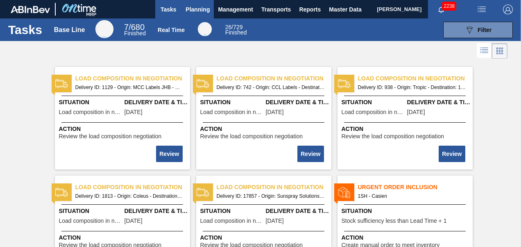
click at [200, 11] on span "Planning" at bounding box center [198, 10] width 24 height 10
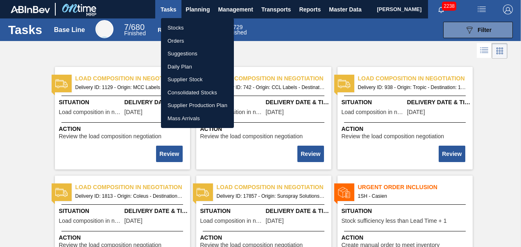
drag, startPoint x: 192, startPoint y: 27, endPoint x: 195, endPoint y: 32, distance: 5.7
click at [192, 26] on li "Stocks" at bounding box center [197, 27] width 73 height 13
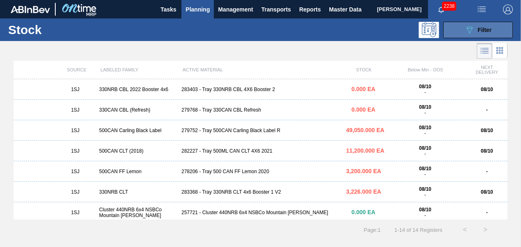
click at [473, 27] on icon "089F7B8B-B2A5-4AFE-B5C0-19BA573D28AC" at bounding box center [470, 30] width 10 height 10
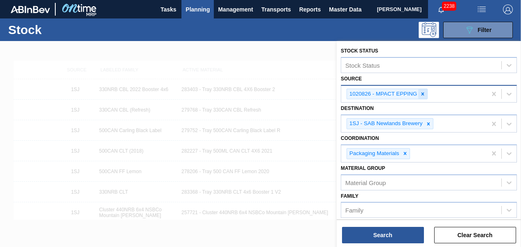
click at [421, 96] on icon at bounding box center [423, 94] width 6 height 6
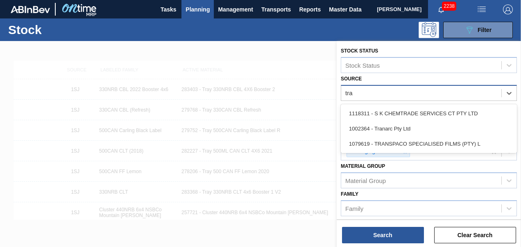
type input "[PERSON_NAME]"
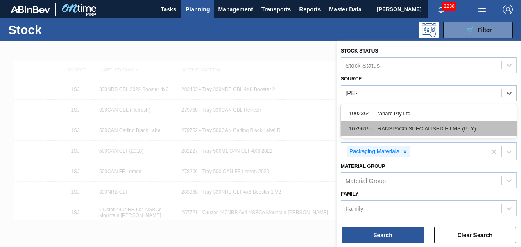
click at [408, 121] on div "1079619 - TRANSPACO SPECIALISED FILMS (PTY) L" at bounding box center [429, 128] width 176 height 15
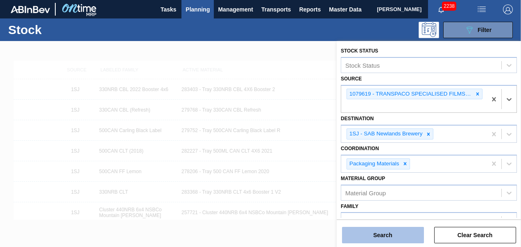
click at [377, 232] on button "Search" at bounding box center [383, 235] width 82 height 16
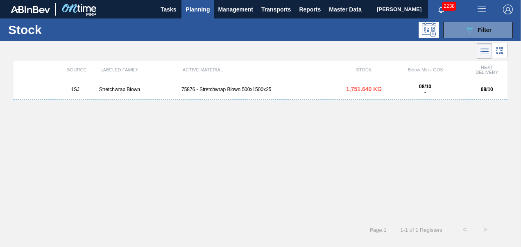
click at [175, 88] on div "Stretchwrap Blown" at bounding box center [137, 89] width 82 height 6
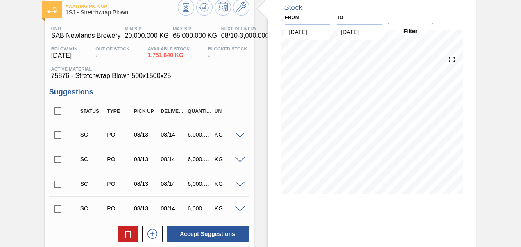
scroll to position [123, 0]
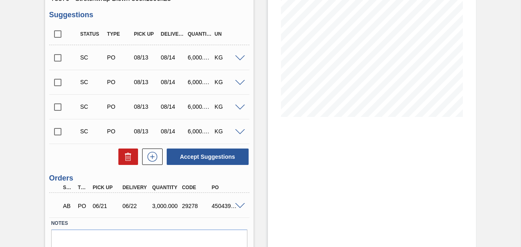
click at [55, 56] on input "checkbox" at bounding box center [57, 57] width 17 height 17
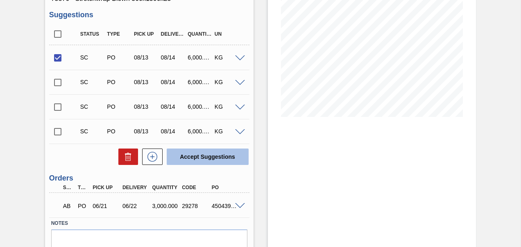
click at [189, 157] on button "Accept Suggestions" at bounding box center [208, 156] width 82 height 16
checkbox input "false"
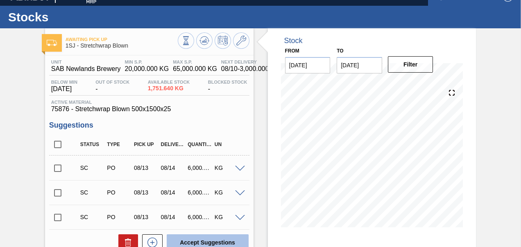
scroll to position [0, 0]
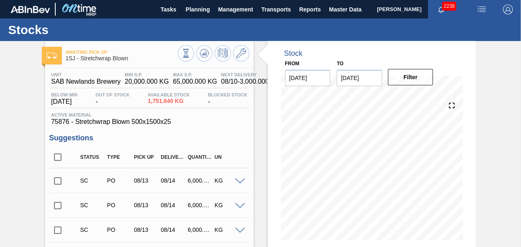
click at [193, 19] on div "Stocks" at bounding box center [260, 29] width 521 height 23
click at [195, 14] on button "Planning" at bounding box center [198, 9] width 32 height 18
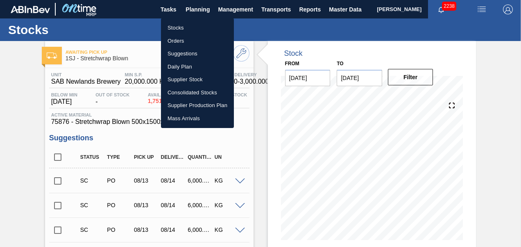
click at [183, 30] on li "Stocks" at bounding box center [197, 27] width 73 height 13
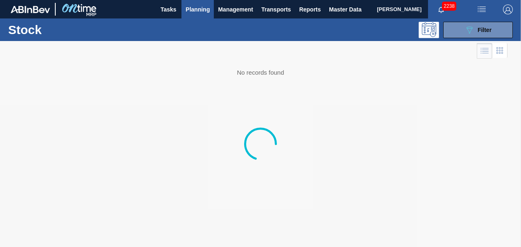
click at [194, 15] on button "Planning" at bounding box center [198, 9] width 32 height 18
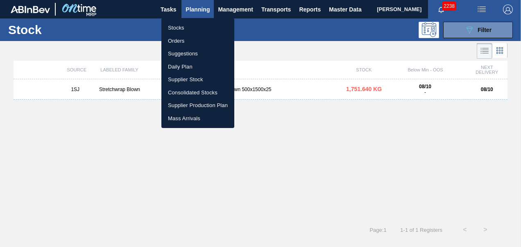
click at [183, 43] on li "Orders" at bounding box center [198, 40] width 73 height 13
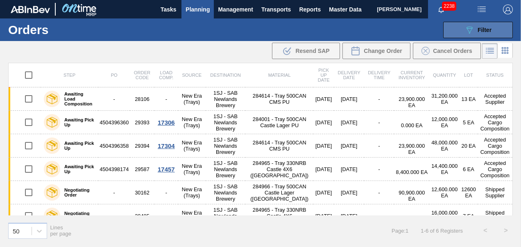
click at [463, 32] on button "089F7B8B-B2A5-4AFE-B5C0-19BA573D28AC Filter" at bounding box center [479, 30] width 70 height 16
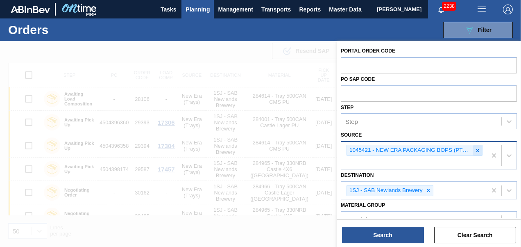
click at [480, 152] on div at bounding box center [477, 150] width 9 height 10
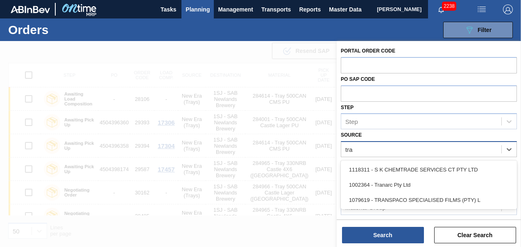
type input "[PERSON_NAME]"
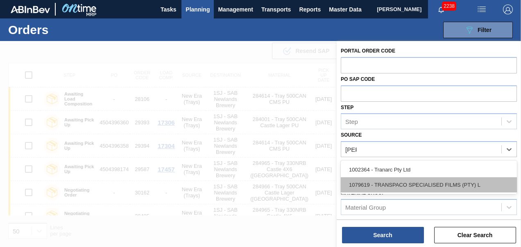
click at [494, 180] on div "1079619 - TRANSPACO SPECIALISED FILMS (PTY) L" at bounding box center [429, 184] width 176 height 15
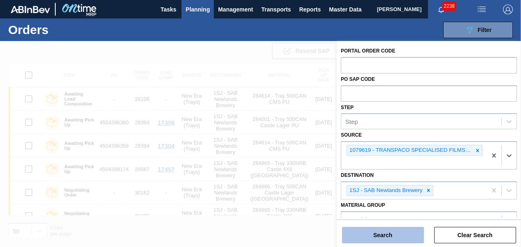
click at [401, 231] on button "Search" at bounding box center [383, 235] width 82 height 16
